Goal: Navigation & Orientation: Find specific page/section

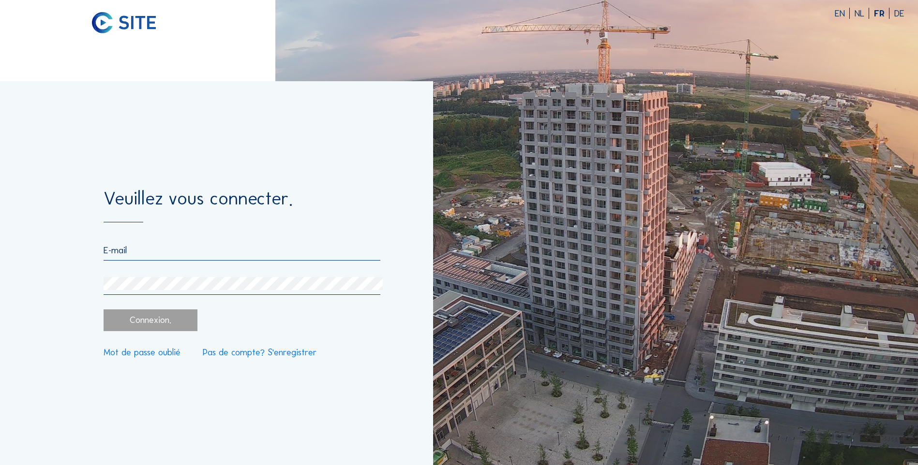
type input "[PERSON_NAME][EMAIL_ADDRESS][DOMAIN_NAME]"
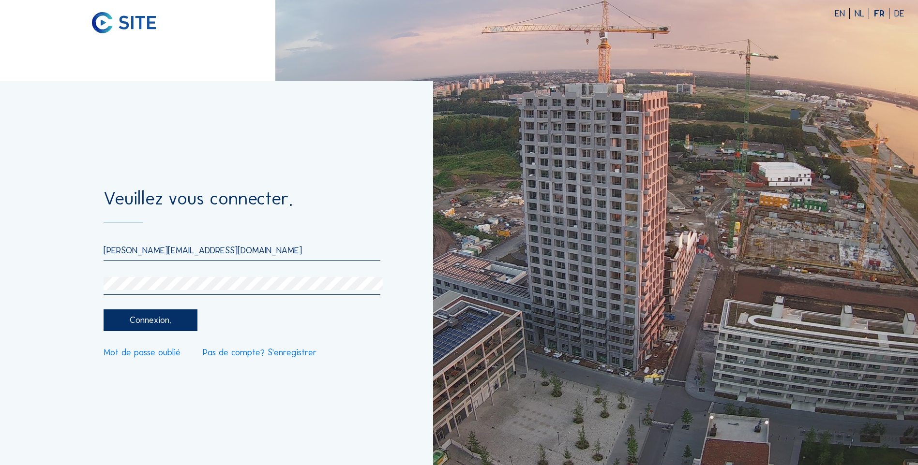
click at [157, 320] on div "Connexion." at bounding box center [150, 321] width 93 height 22
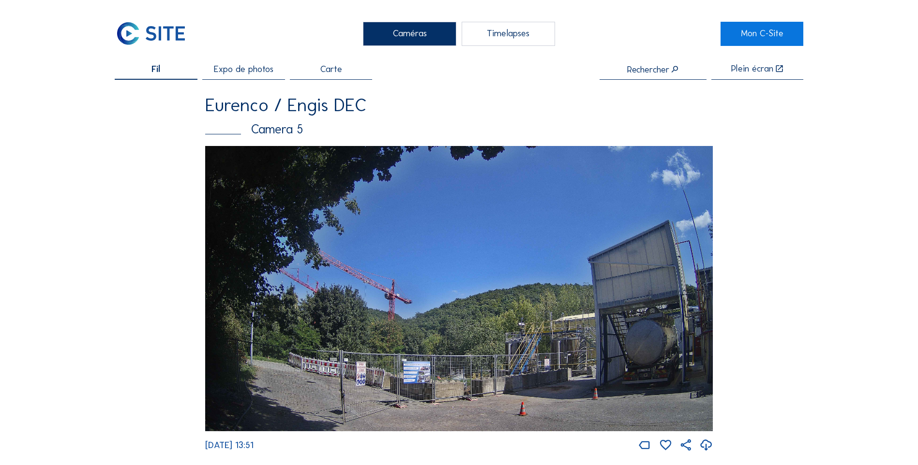
click at [502, 36] on div "Timelapses" at bounding box center [507, 34] width 93 height 24
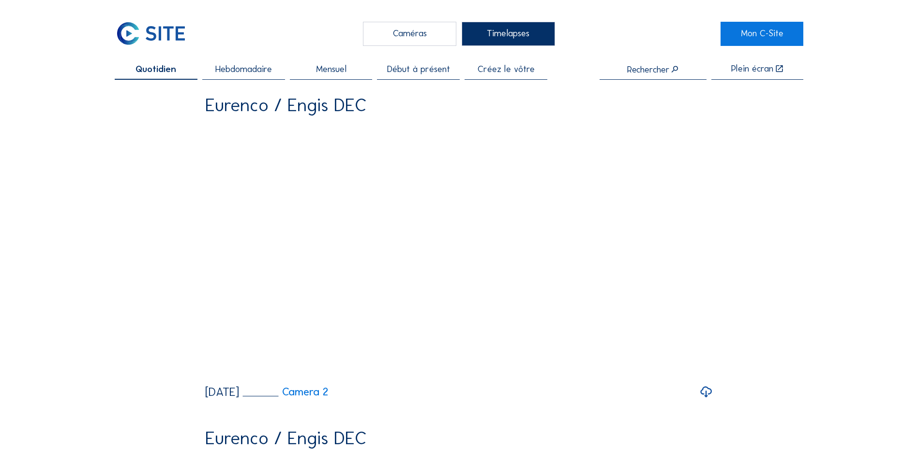
click at [407, 30] on div "Caméras" at bounding box center [409, 34] width 93 height 24
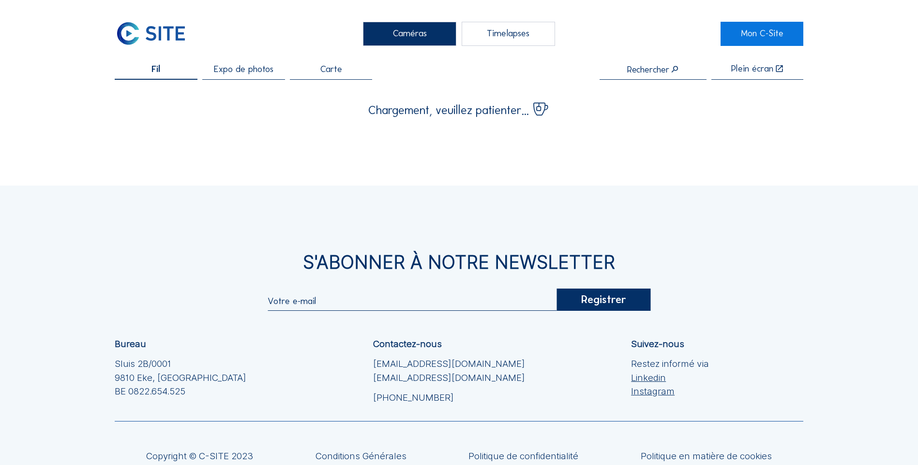
click at [253, 70] on span "Expo de photos" at bounding box center [243, 69] width 59 height 9
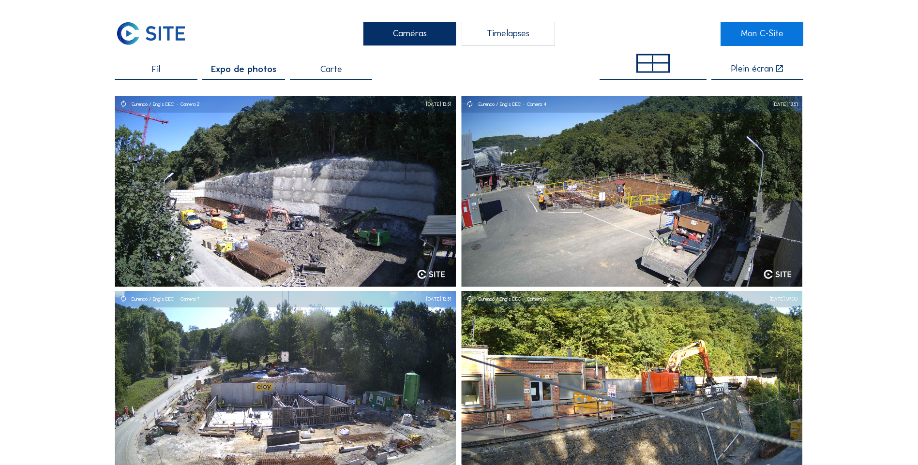
click at [513, 38] on div "Timelapses" at bounding box center [507, 34] width 93 height 24
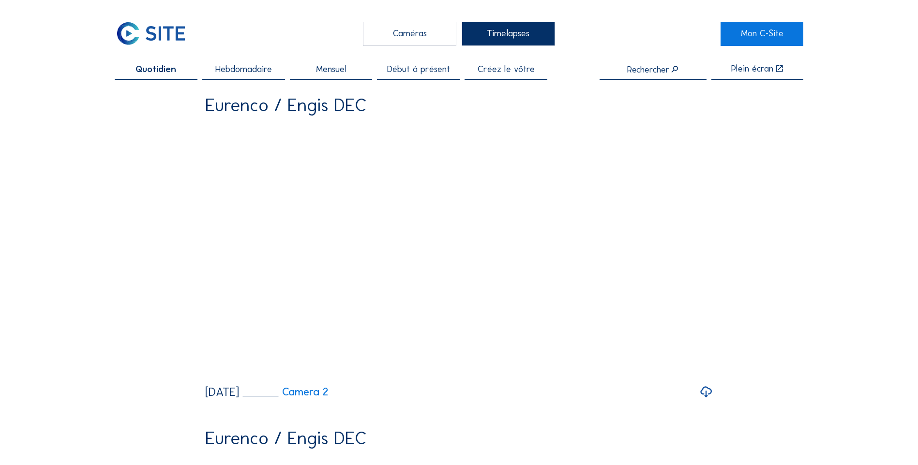
click at [259, 69] on span "Hebdomadaire" at bounding box center [243, 69] width 57 height 9
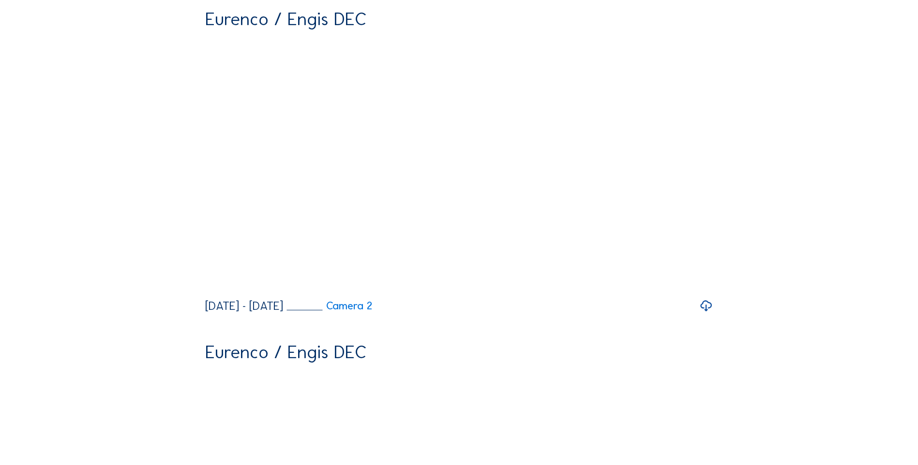
scroll to position [97, 0]
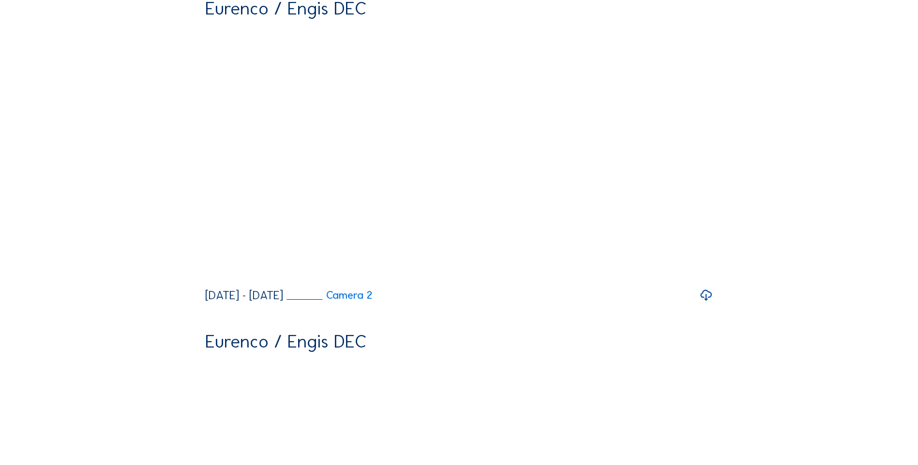
click at [707, 304] on icon at bounding box center [706, 295] width 14 height 16
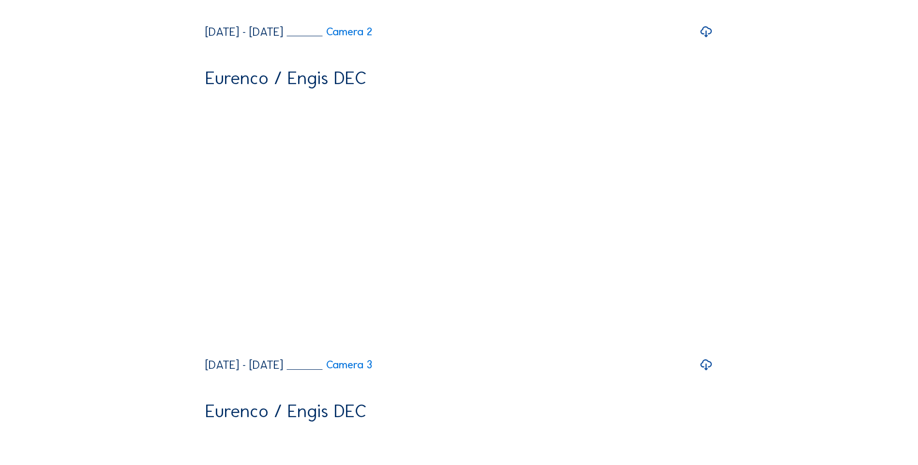
scroll to position [387, 0]
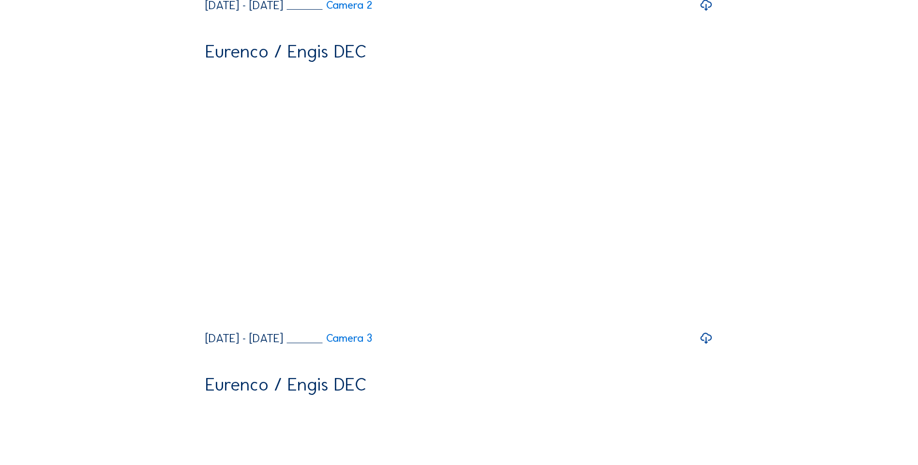
click at [707, 347] on icon at bounding box center [706, 338] width 14 height 16
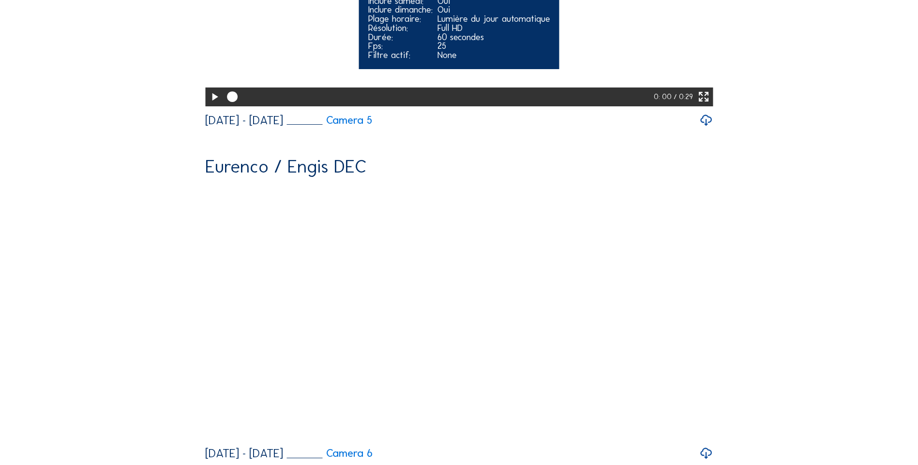
scroll to position [1935, 0]
